Goal: Find specific page/section: Find specific page/section

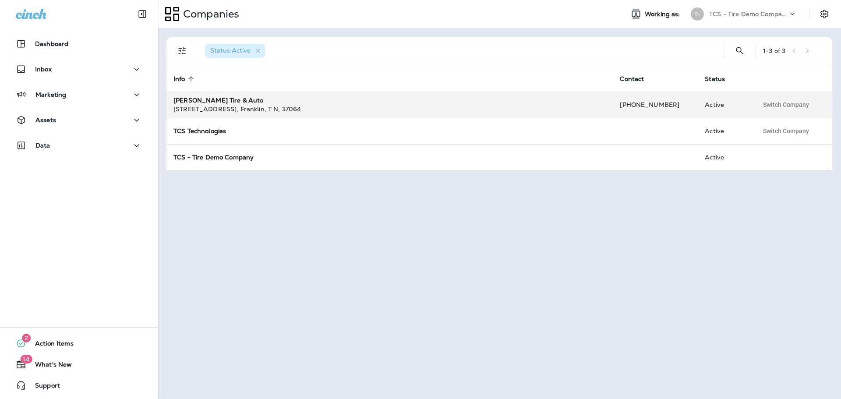
click at [220, 101] on strong "[PERSON_NAME] Tire & Auto" at bounding box center [218, 100] width 90 height 8
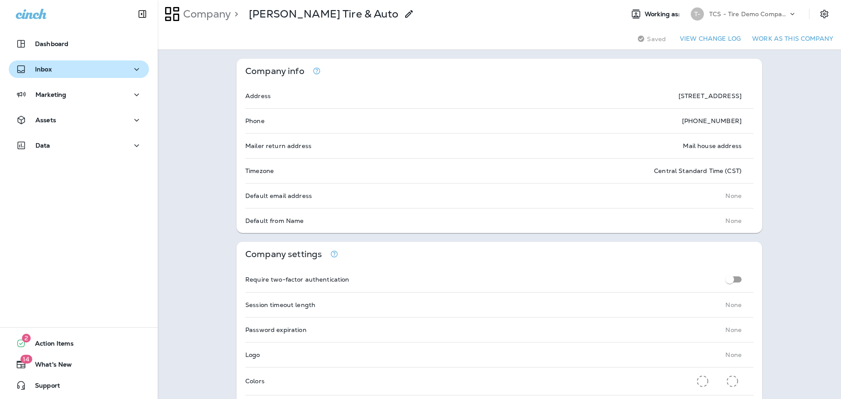
click at [62, 74] on div "Inbox" at bounding box center [79, 69] width 126 height 11
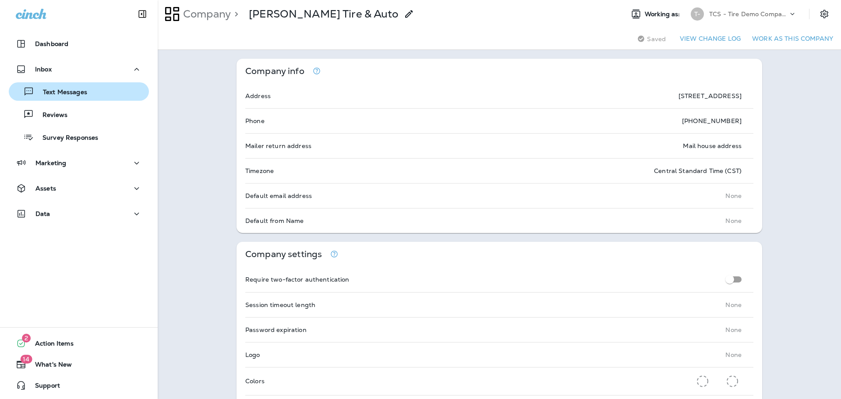
click at [62, 90] on p "Text Messages" at bounding box center [60, 92] width 53 height 8
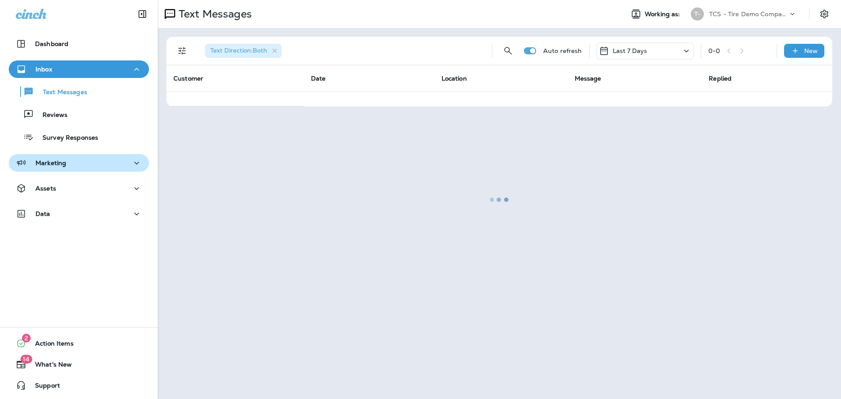
click at [49, 164] on p "Marketing" at bounding box center [50, 162] width 31 height 7
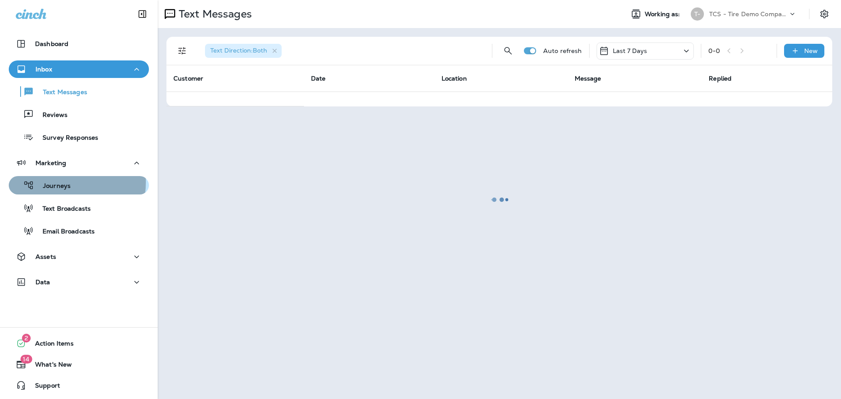
click at [51, 182] on p "Journeys" at bounding box center [52, 186] width 36 height 8
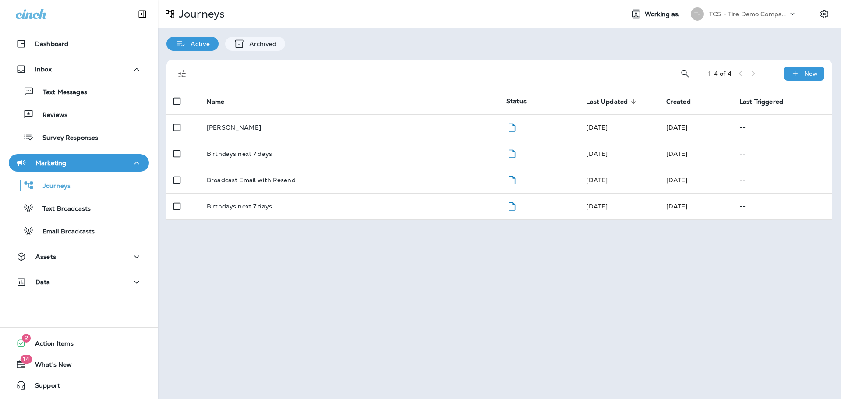
click at [769, 11] on p "TCS - Tire Demo Company" at bounding box center [748, 14] width 79 height 7
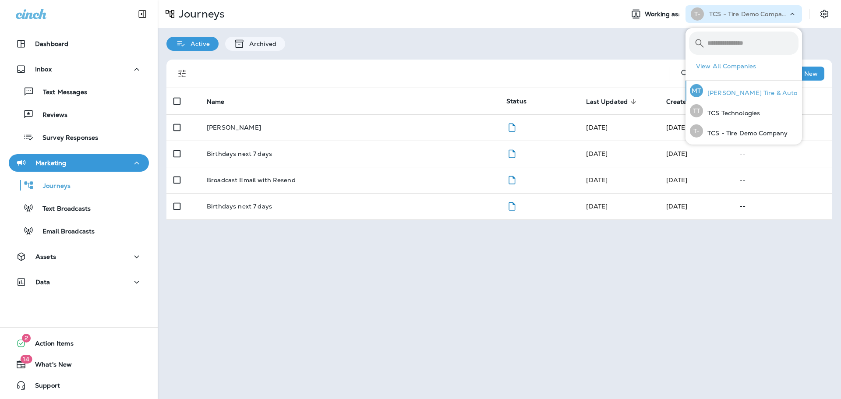
click at [748, 89] on p "[PERSON_NAME] Tire & Auto" at bounding box center [750, 92] width 95 height 7
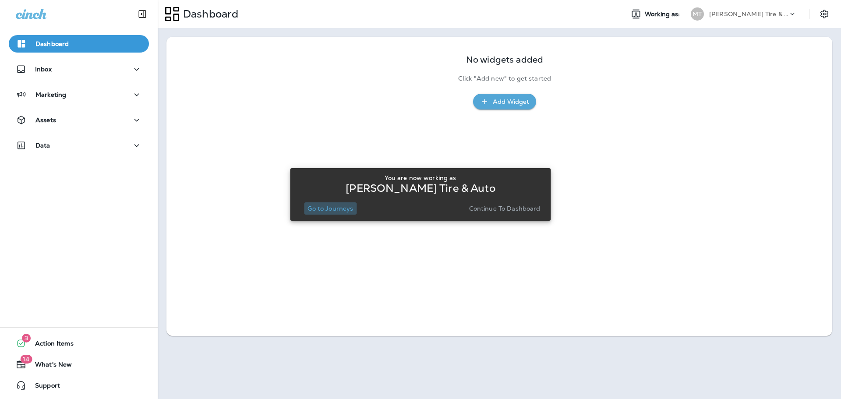
click at [329, 203] on button "Go to Journeys" at bounding box center [330, 208] width 53 height 12
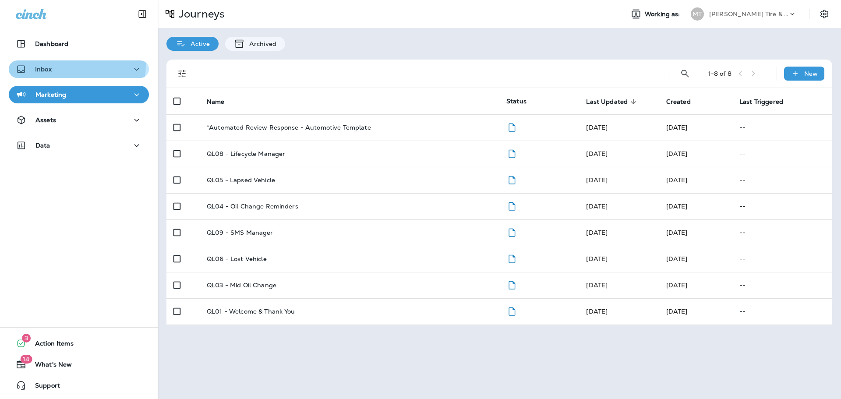
click at [41, 64] on div "Inbox" at bounding box center [34, 69] width 36 height 11
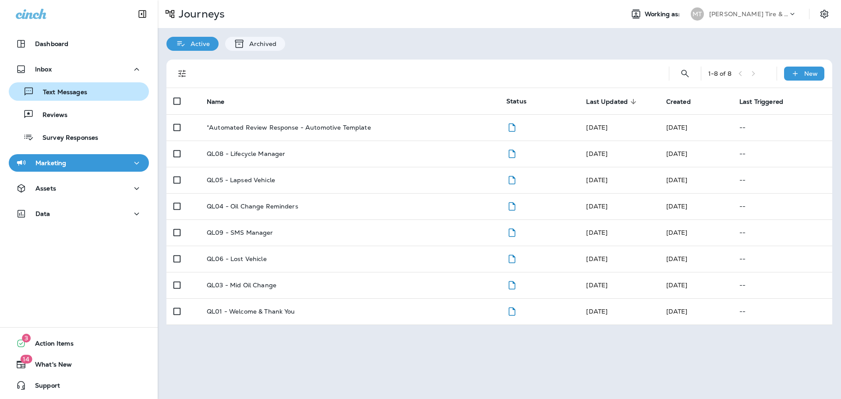
click at [55, 91] on p "Text Messages" at bounding box center [60, 92] width 53 height 8
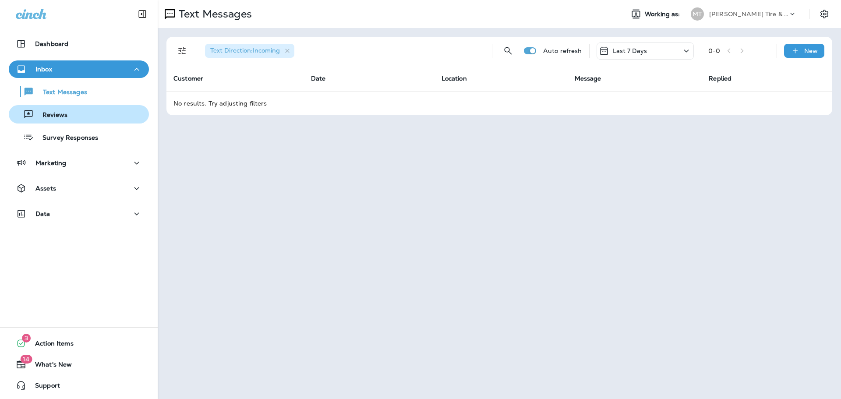
click at [59, 111] on p "Reviews" at bounding box center [51, 115] width 34 height 8
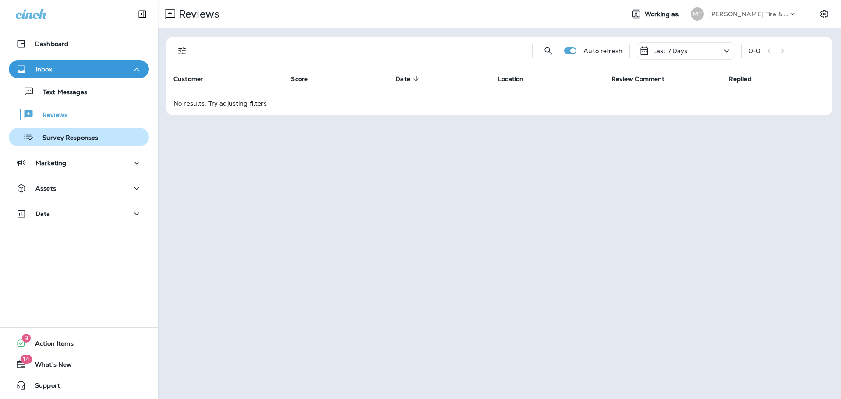
click at [61, 138] on p "Survey Responses" at bounding box center [66, 138] width 64 height 8
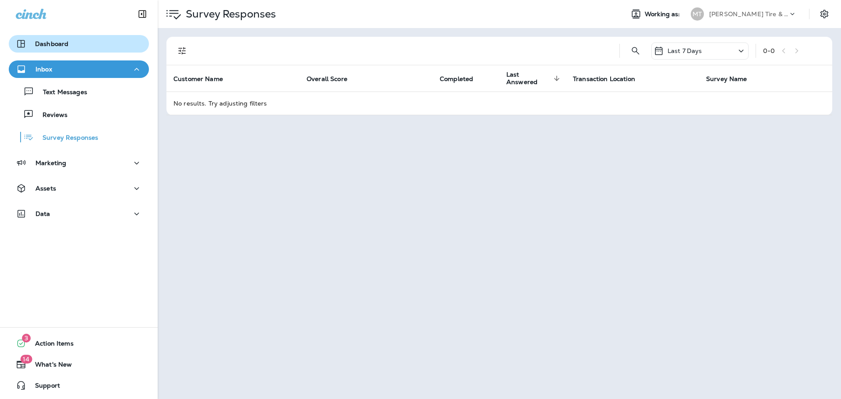
click at [56, 45] on p "Dashboard" at bounding box center [51, 43] width 33 height 7
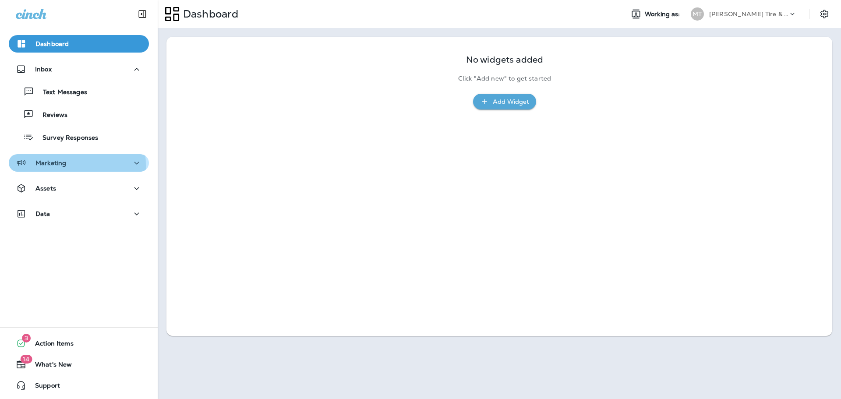
click at [48, 166] on p "Marketing" at bounding box center [50, 162] width 31 height 7
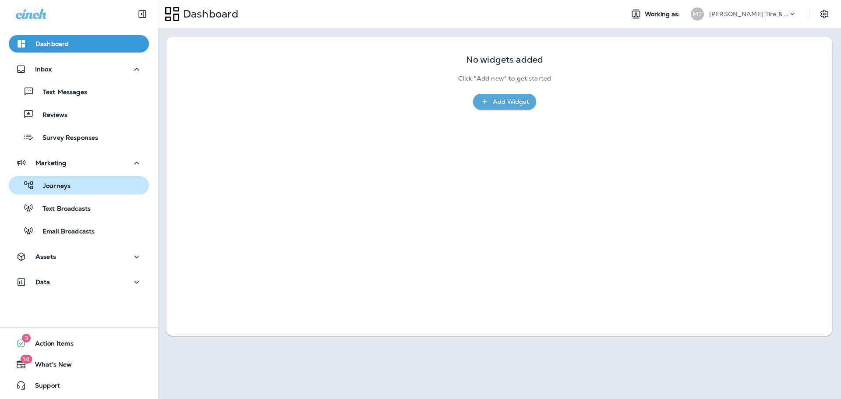
click at [49, 188] on p "Journeys" at bounding box center [52, 186] width 36 height 8
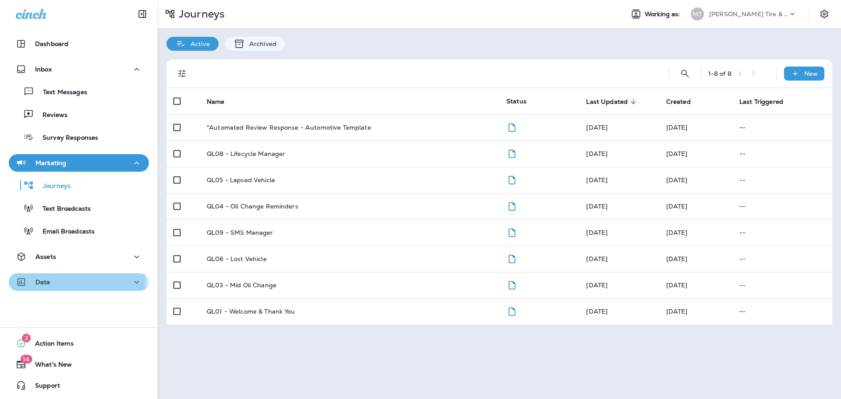
click at [43, 282] on p "Data" at bounding box center [42, 282] width 15 height 7
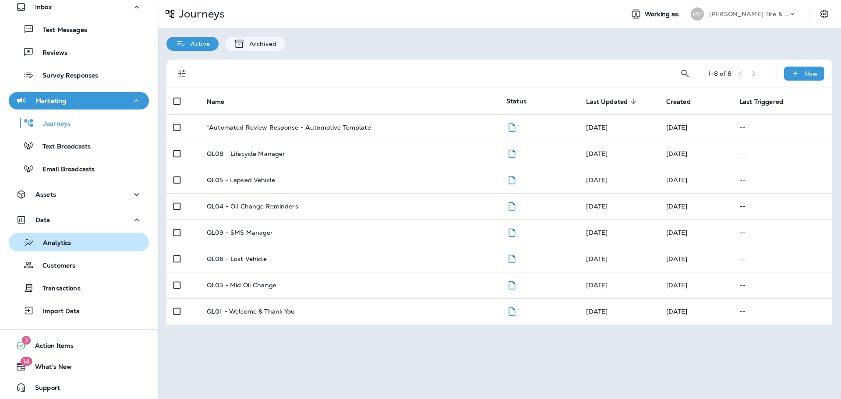
scroll to position [64, 0]
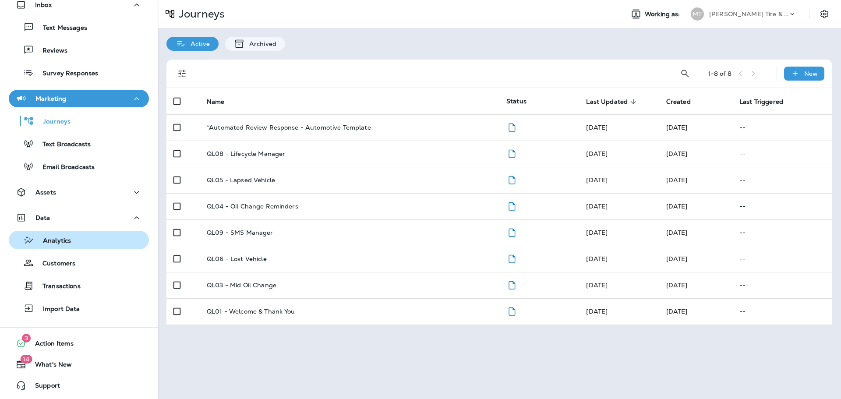
click at [56, 241] on p "Analytics" at bounding box center [52, 241] width 37 height 8
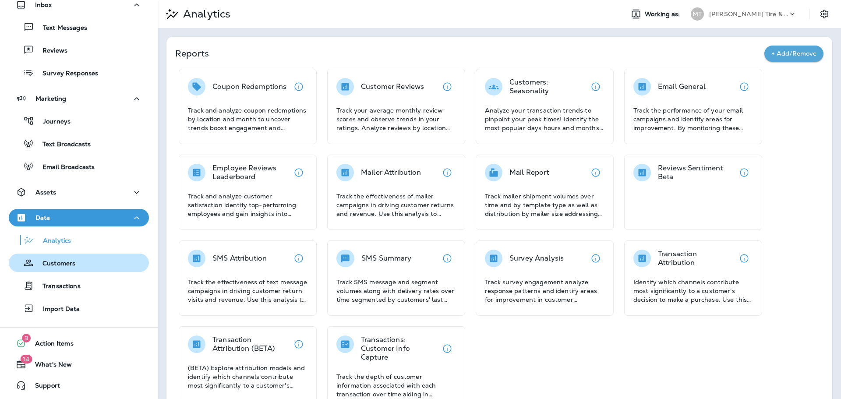
click at [45, 268] on div "Customers" at bounding box center [43, 262] width 63 height 13
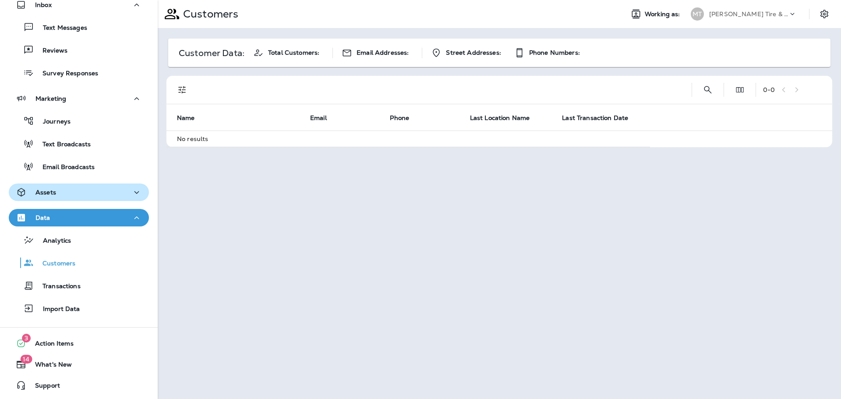
click at [54, 192] on p "Assets" at bounding box center [45, 192] width 21 height 7
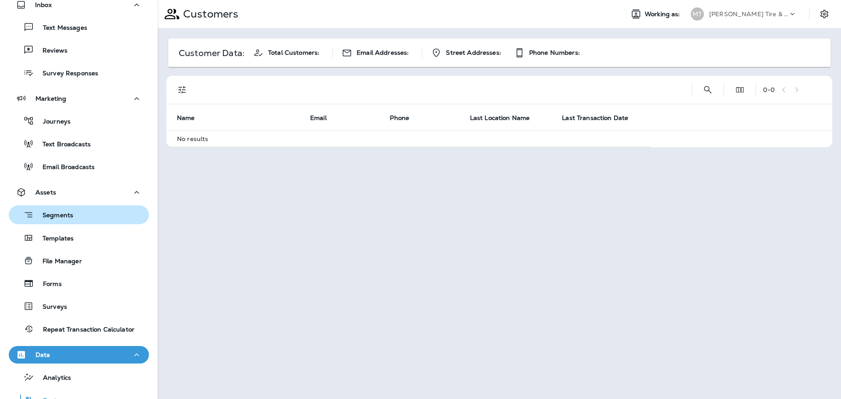
click at [54, 214] on p "Segments" at bounding box center [53, 216] width 39 height 9
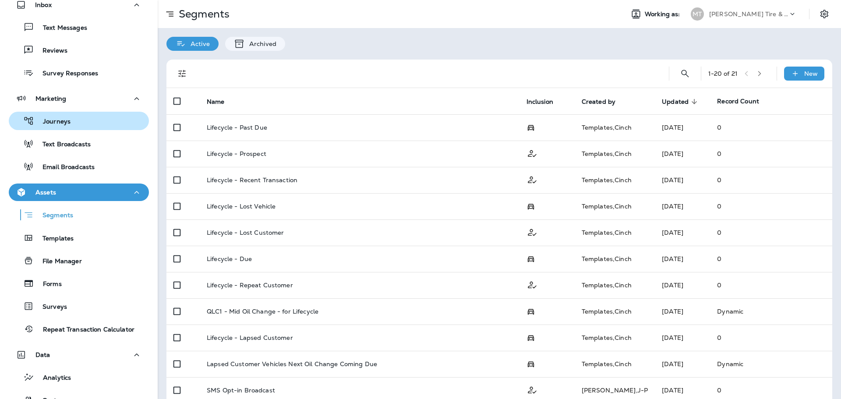
click at [66, 123] on p "Journeys" at bounding box center [52, 122] width 36 height 8
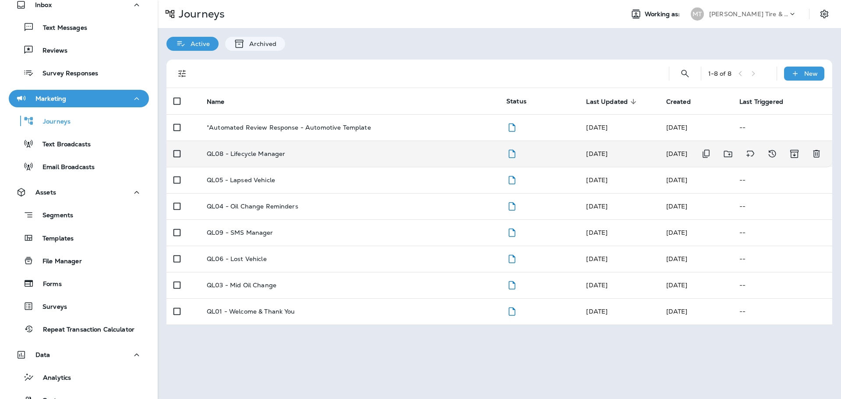
click at [265, 153] on p "QL08 - Lifecycle Manager" at bounding box center [246, 153] width 78 height 7
